Goal: Task Accomplishment & Management: Manage account settings

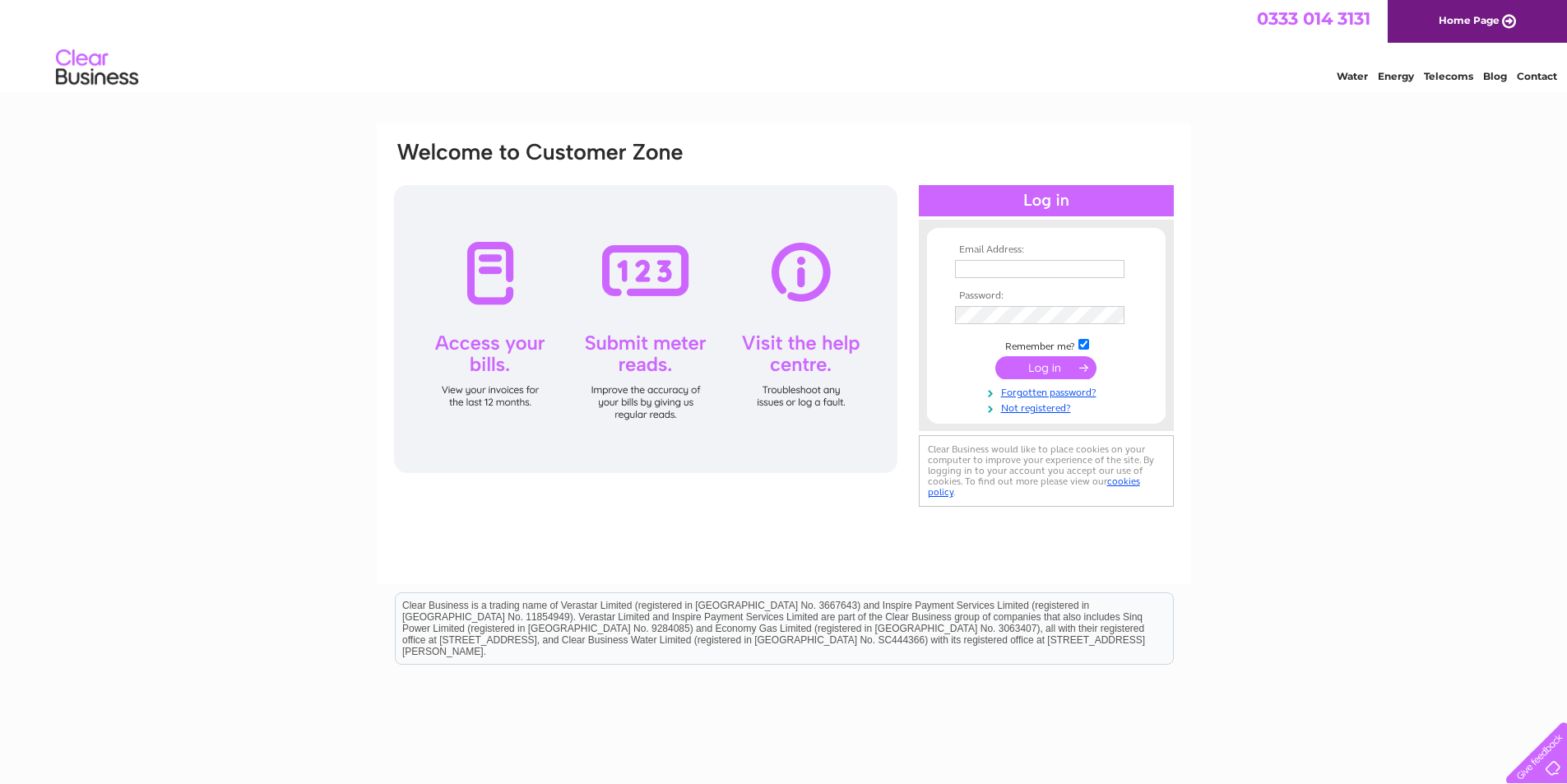
type input "imranwaseem337@gmail.com"
click at [1050, 368] on input "submit" at bounding box center [1046, 367] width 101 height 23
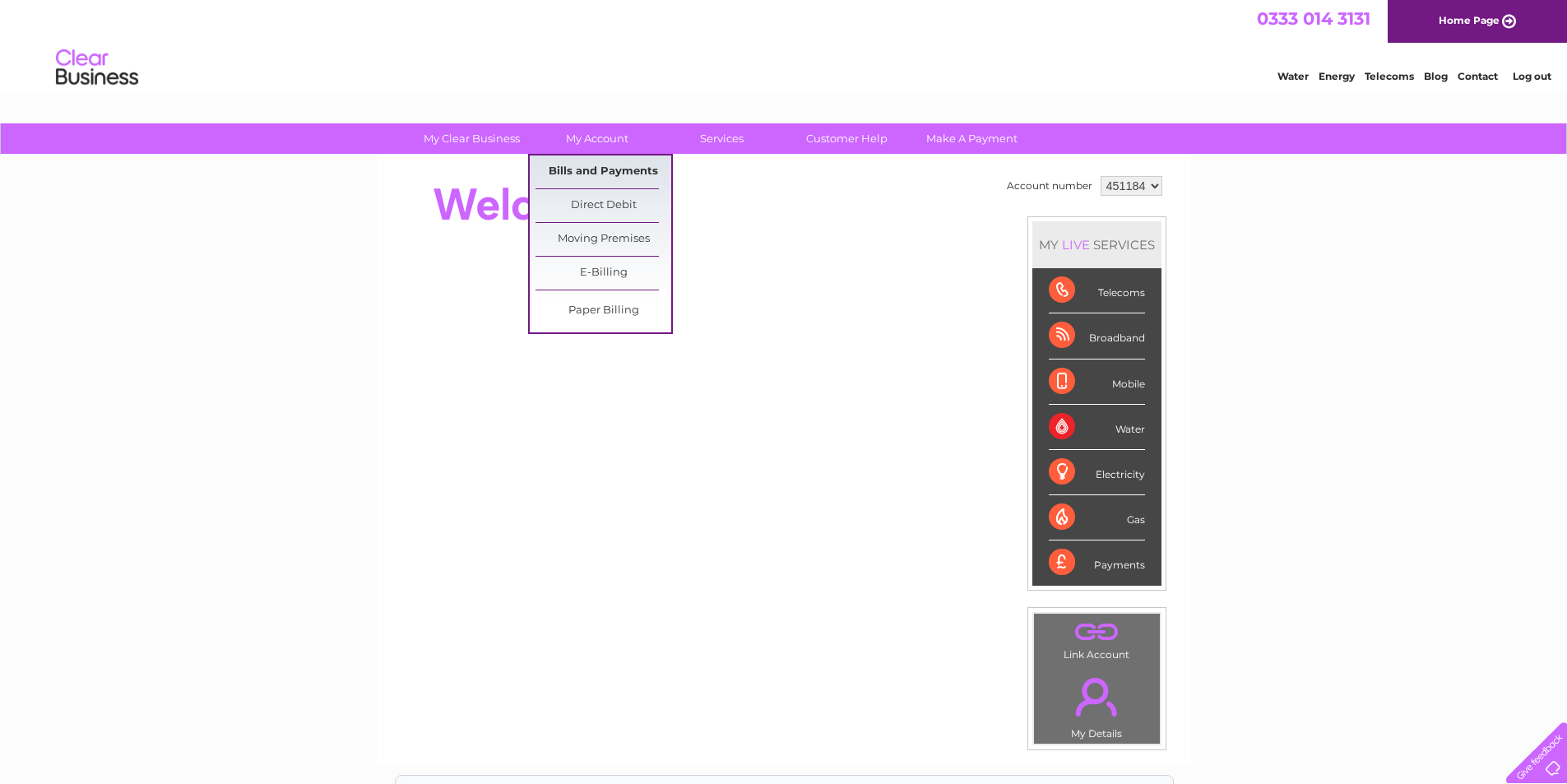
click at [590, 169] on link "Bills and Payments" at bounding box center [603, 172] width 136 height 33
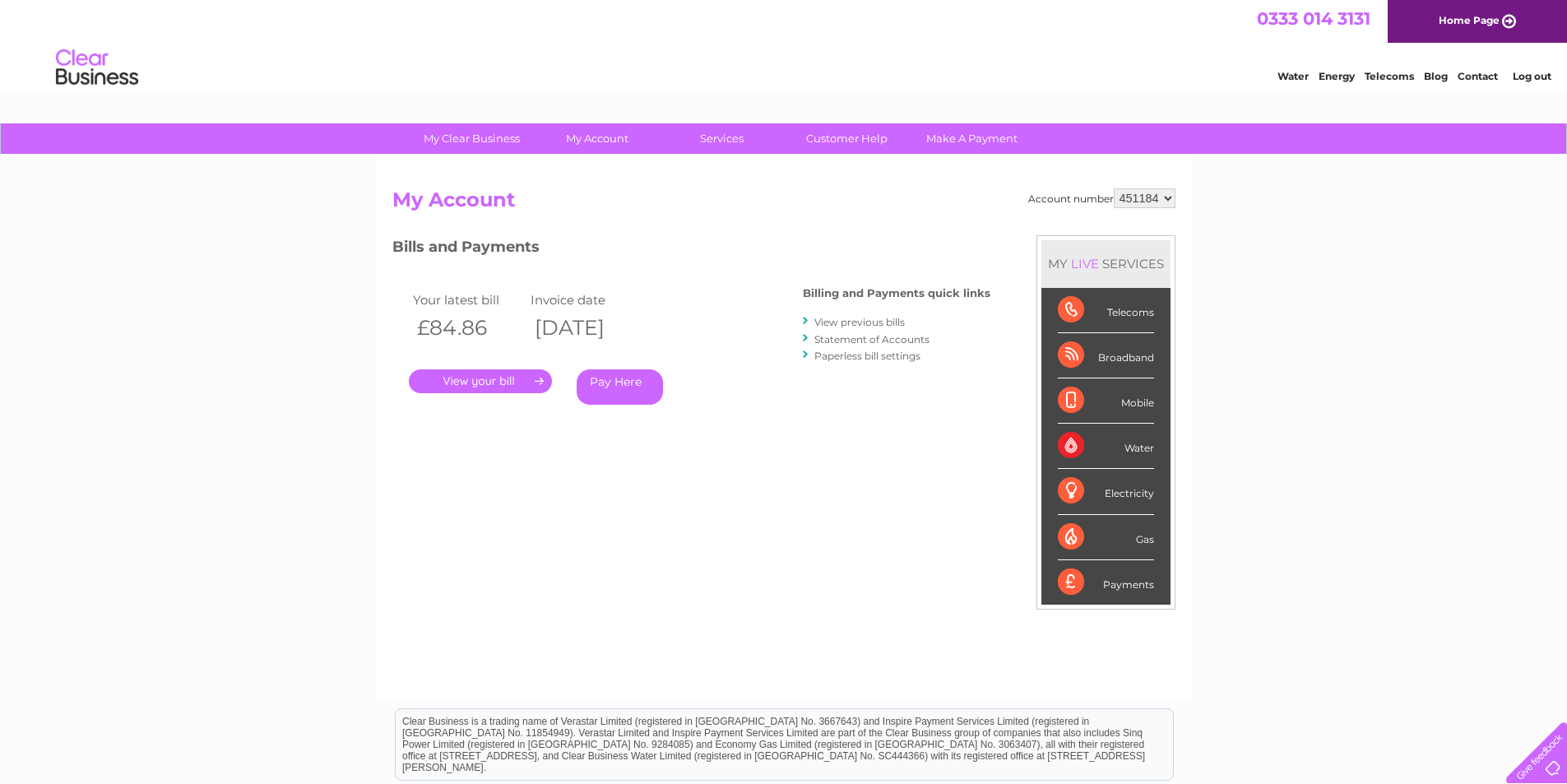
click at [495, 381] on link "." at bounding box center [480, 381] width 143 height 24
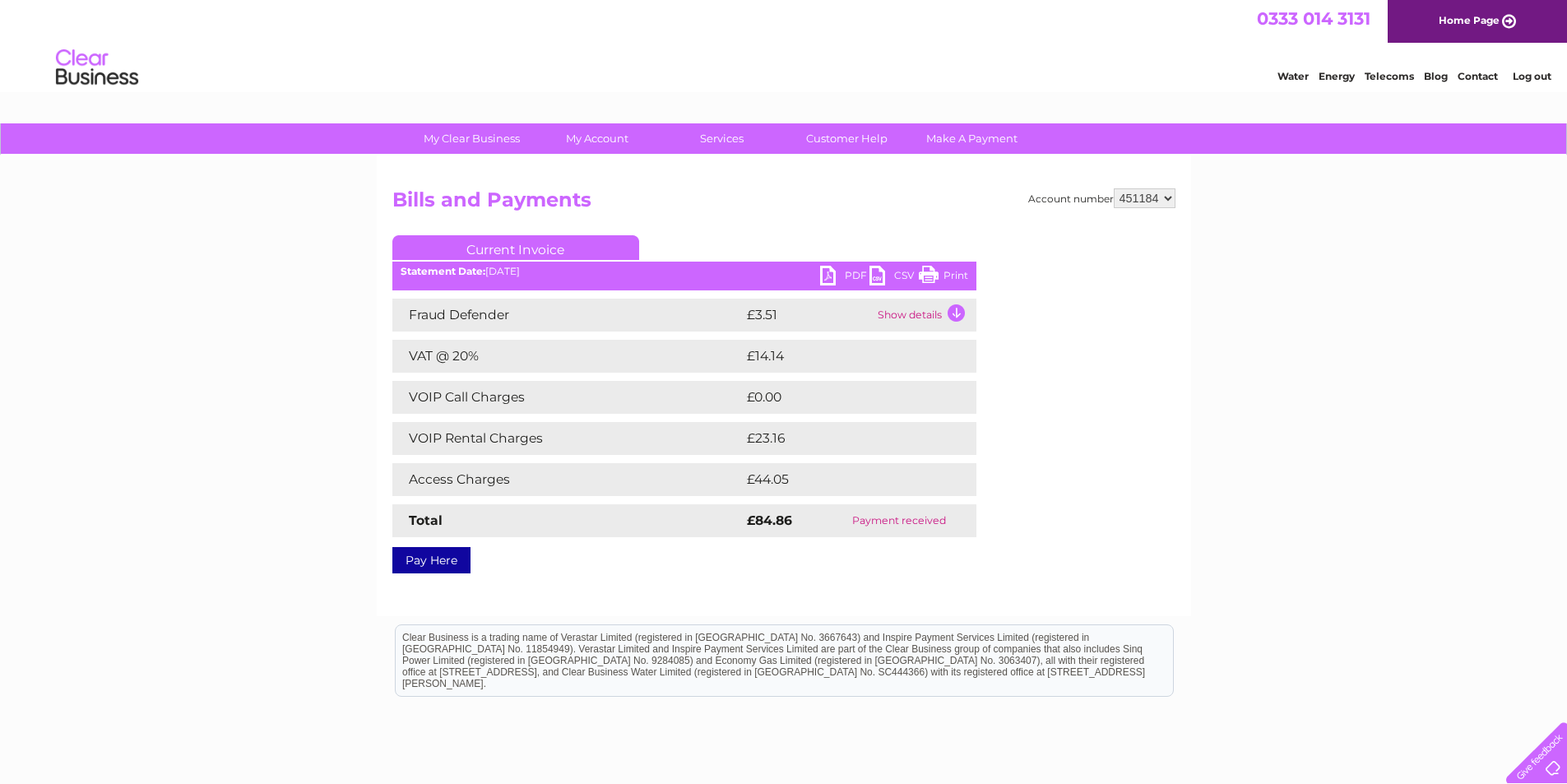
click at [831, 271] on link "PDF" at bounding box center [844, 278] width 49 height 24
